Goal: Task Accomplishment & Management: Manage account settings

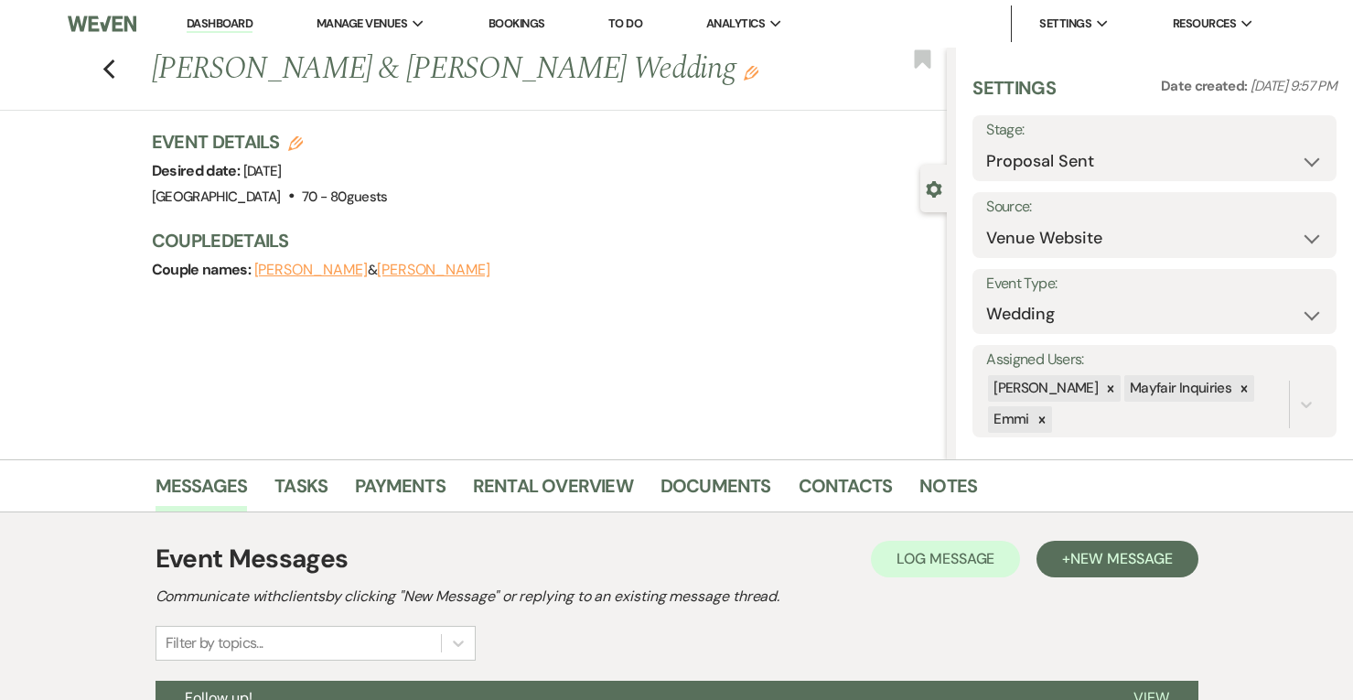
select select "6"
select select "5"
click at [110, 72] on icon "Previous" at bounding box center [109, 70] width 14 height 22
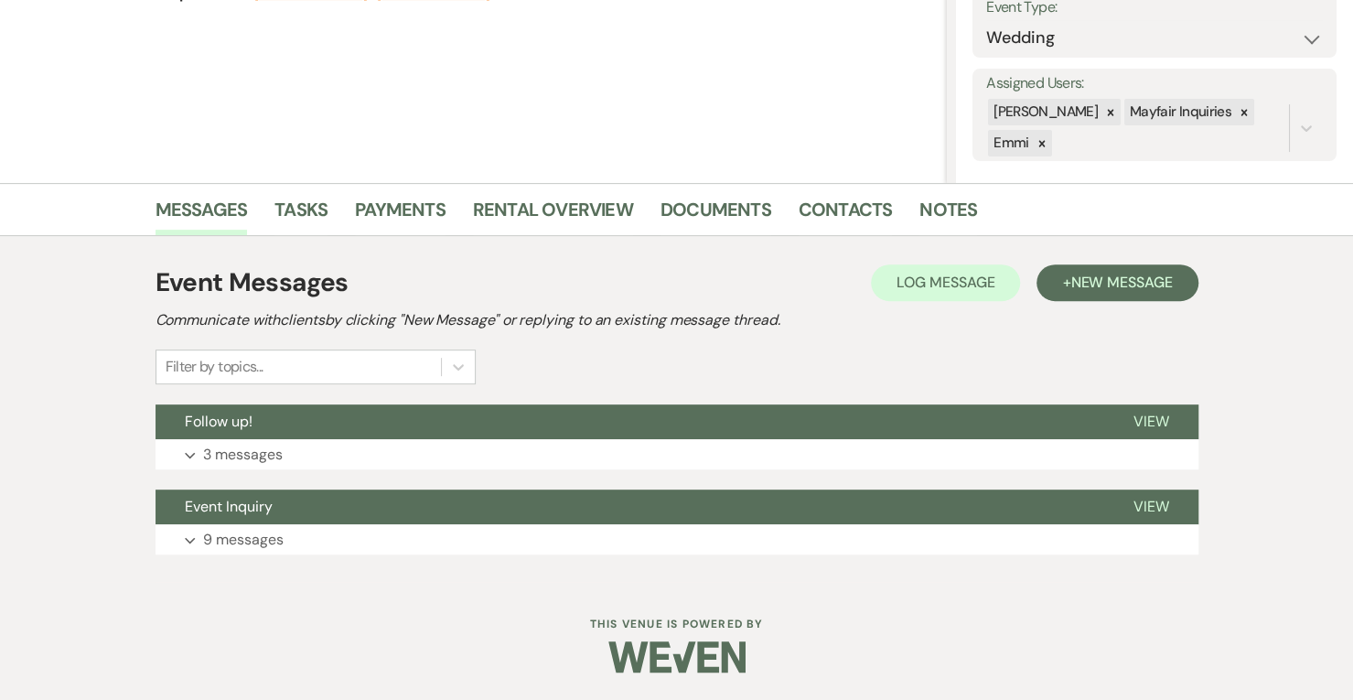
select select "6"
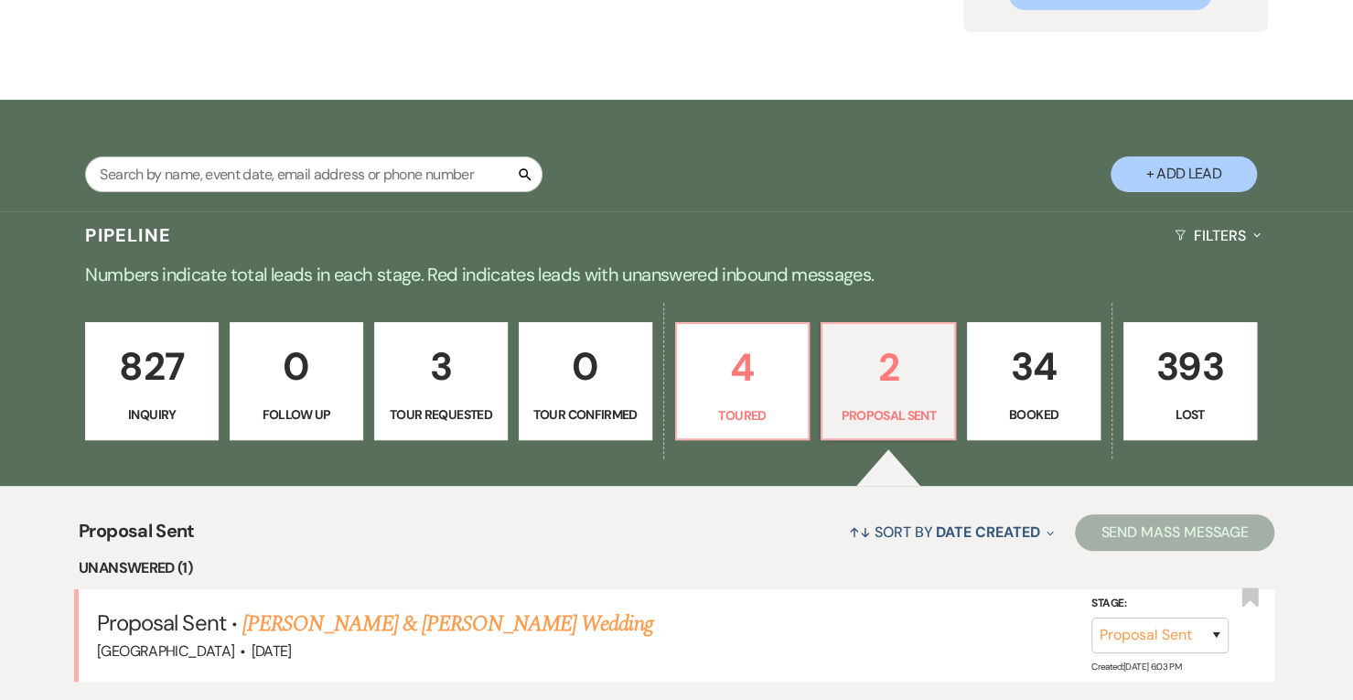
scroll to position [229, 0]
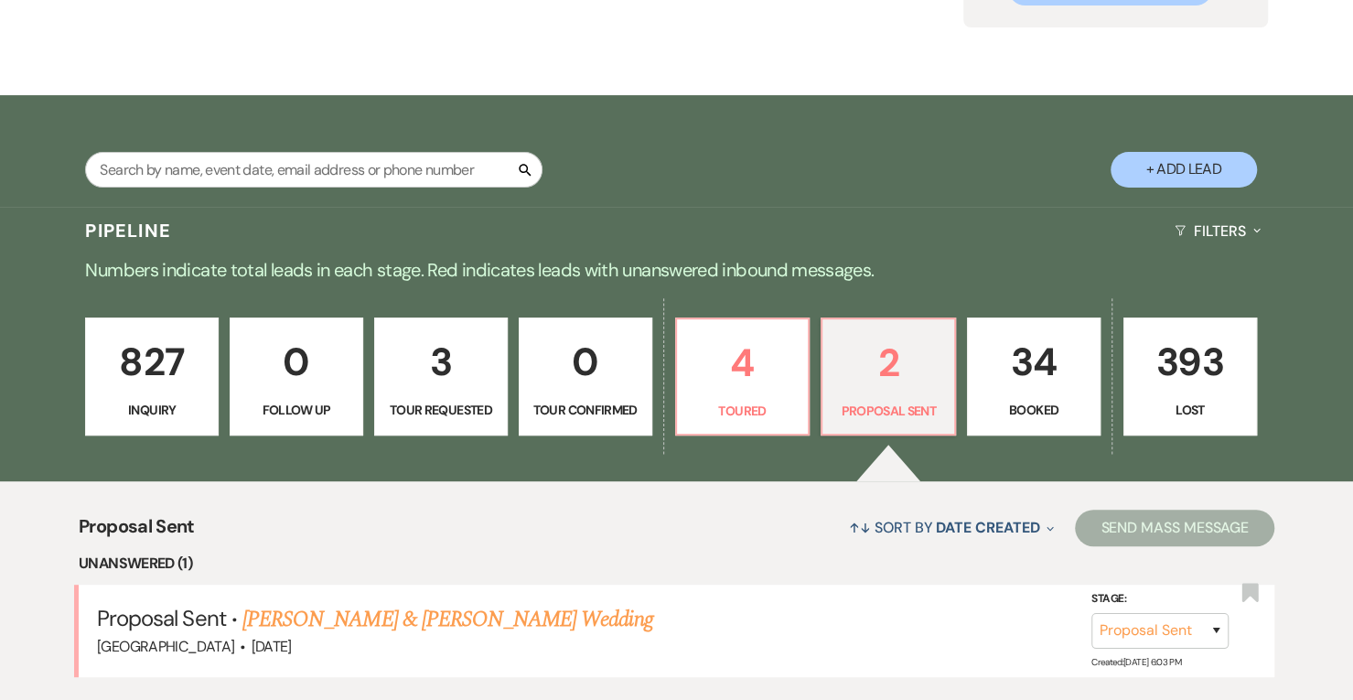
click at [1049, 375] on p "34" at bounding box center [1034, 361] width 110 height 61
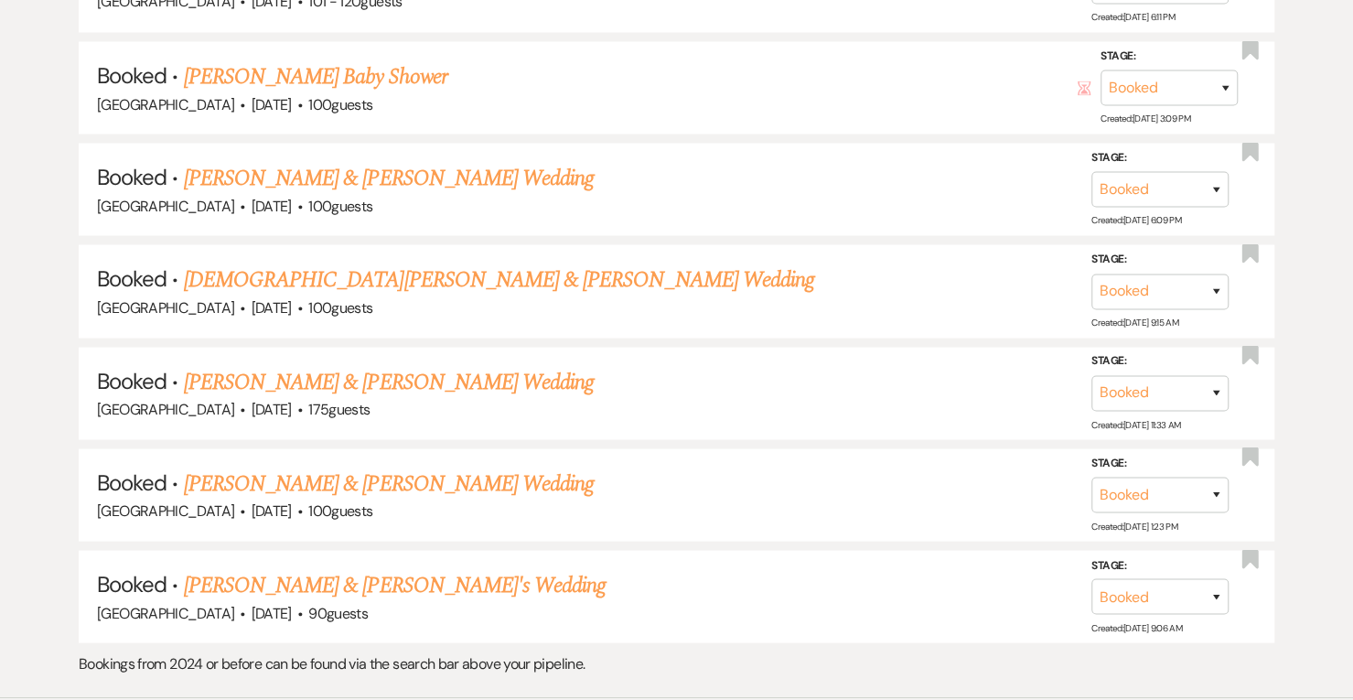
scroll to position [2106, 0]
